Goal: Transaction & Acquisition: Purchase product/service

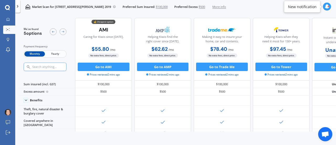
scroll to position [404, 0]
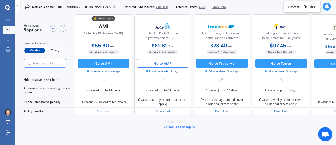
click at [164, 65] on button "Go to AMP" at bounding box center [163, 63] width 52 height 8
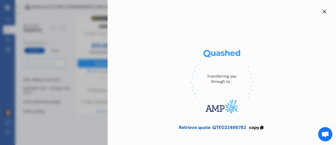
click at [80, 38] on div "Transferring you through to... Retrieve quote : QTE022486782 copy Go to AMP Ema…" at bounding box center [168, 72] width 336 height 145
click at [323, 13] on icon at bounding box center [325, 12] width 4 height 4
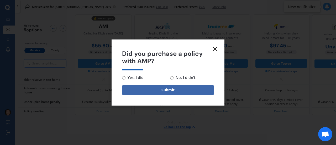
click at [217, 48] on icon at bounding box center [215, 49] width 6 height 6
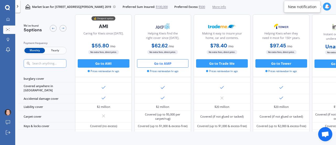
scroll to position [31, 0]
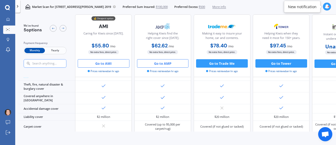
click at [111, 64] on button "Go to AMI" at bounding box center [104, 63] width 52 height 8
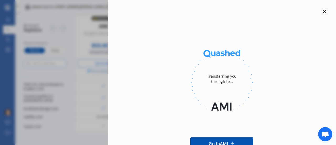
click at [64, 39] on div "Transferring you through to... Go to AMI" at bounding box center [168, 72] width 336 height 145
click at [323, 11] on icon at bounding box center [325, 12] width 4 height 4
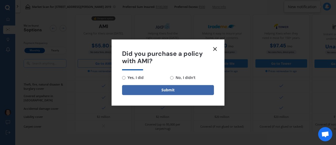
click at [212, 48] on icon at bounding box center [215, 49] width 6 height 6
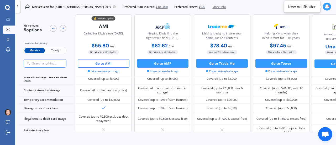
scroll to position [299, 0]
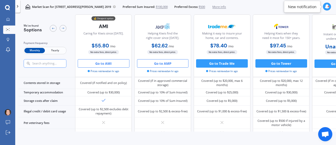
click at [183, 64] on button "Go to AMP" at bounding box center [163, 63] width 52 height 8
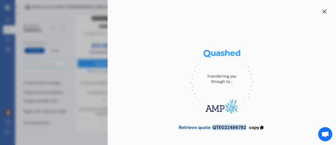
drag, startPoint x: 213, startPoint y: 126, endPoint x: 246, endPoint y: 127, distance: 33.1
click at [246, 127] on div "Retrieve quote : QTE022486782 copy" at bounding box center [222, 126] width 86 height 5
copy div "QTE022486782"
click at [321, 14] on div at bounding box center [324, 11] width 6 height 6
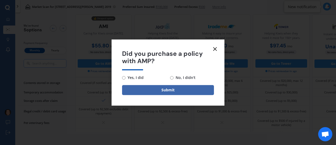
click at [211, 51] on span "Did you purchase a policy with AMP?" at bounding box center [168, 57] width 92 height 15
click at [214, 50] on icon at bounding box center [215, 49] width 6 height 6
